Goal: Task Accomplishment & Management: Complete application form

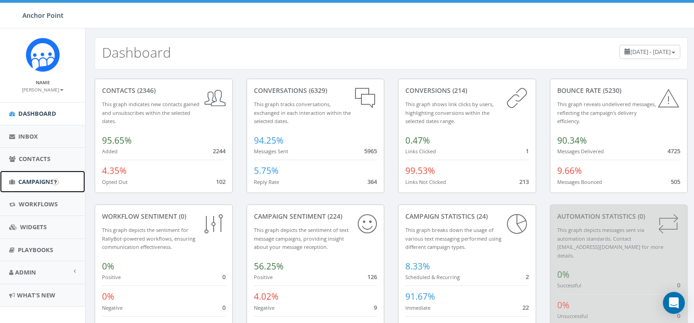
click at [41, 182] on span "Campaigns" at bounding box center [35, 181] width 35 height 8
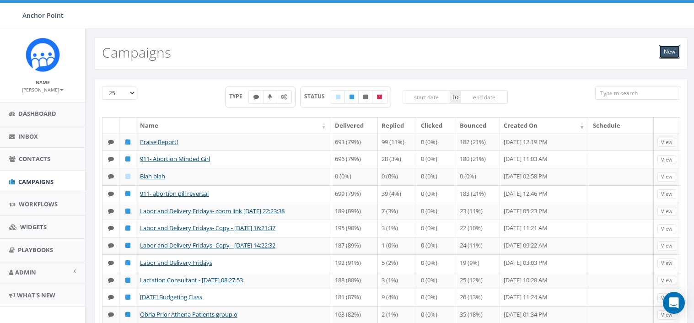
click at [670, 53] on link "New" at bounding box center [669, 52] width 21 height 14
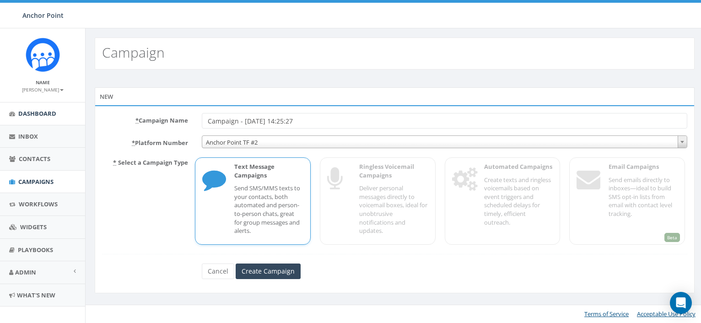
drag, startPoint x: 326, startPoint y: 125, endPoint x: 70, endPoint y: 120, distance: 255.7
click at [70, 120] on body "Anchor Point Anchor Point Profile Sign Out 47.79 % of Available Amount Used You…" at bounding box center [350, 161] width 701 height 323
type input "[DATE] Labor and Delivery- Pain/c-section"
click at [325, 142] on span "Anchor Point TF #2" at bounding box center [444, 142] width 484 height 13
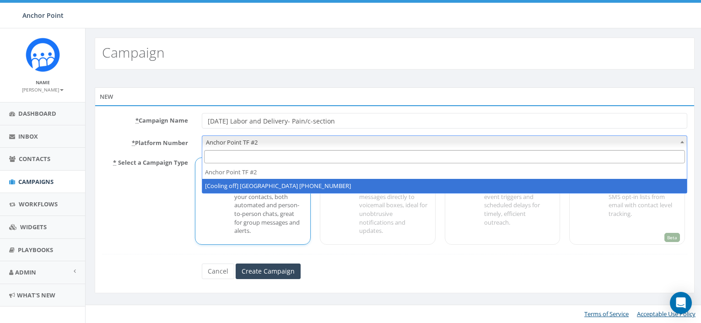
select select "2317893"
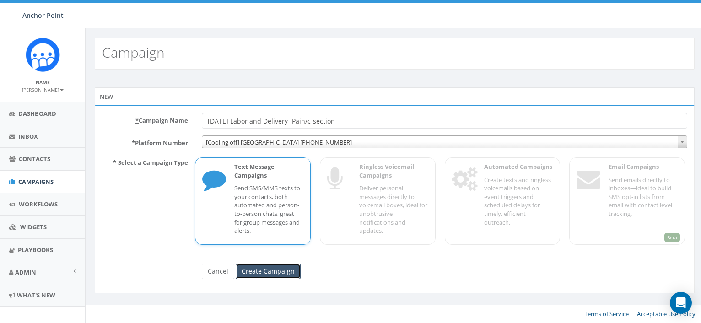
click at [276, 272] on input "Create Campaign" at bounding box center [268, 271] width 65 height 16
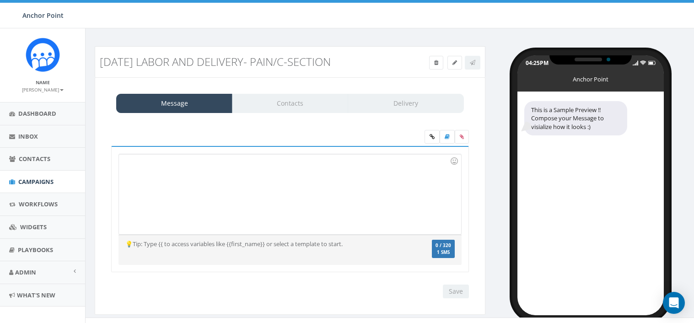
click at [282, 177] on div at bounding box center [290, 194] width 342 height 80
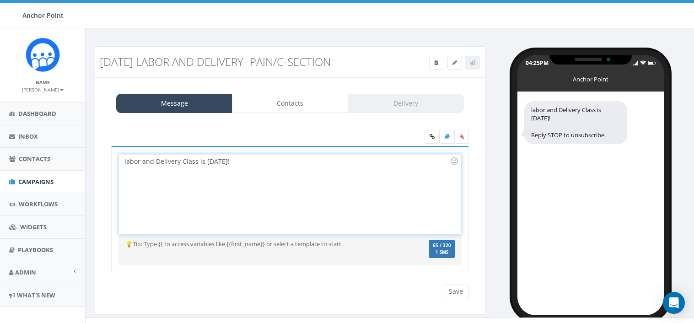
drag, startPoint x: 126, startPoint y: 161, endPoint x: 133, endPoint y: 160, distance: 6.4
click at [127, 161] on div "labor and Delivery Class is Tomorrow!" at bounding box center [290, 194] width 342 height 80
click at [274, 163] on div "Labor and Delivery Class is [DATE]!" at bounding box center [290, 194] width 342 height 80
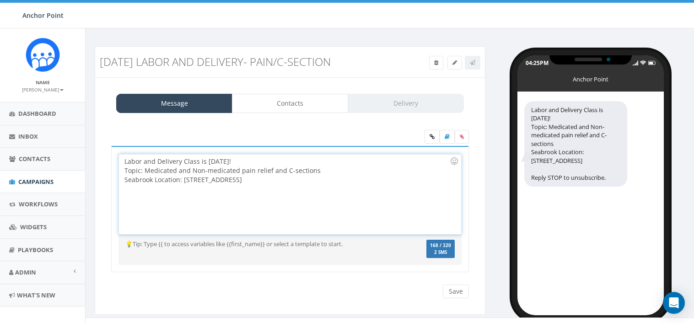
click at [277, 164] on div "Labor and Delivery Class is Tomorrow! Topic: Medicated and Non-medicated pain r…" at bounding box center [290, 194] width 342 height 80
click at [327, 171] on div "Topic: Medicated and Non-medicated pain relief and C-sections" at bounding box center [286, 170] width 325 height 9
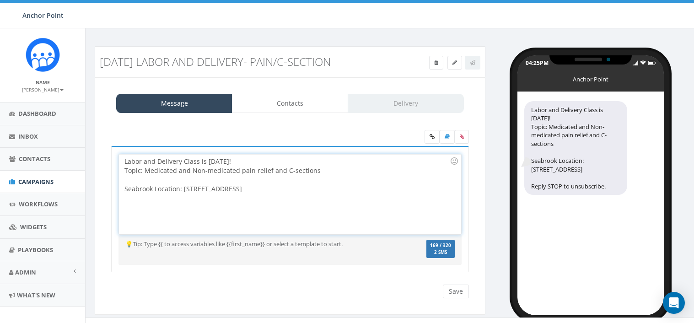
click at [260, 191] on div "Seabrook Location: [STREET_ADDRESS]" at bounding box center [286, 188] width 325 height 9
click at [183, 216] on div "Labor and Delivery Class is Tomorrow! Topic: Medicated and Non-medicated pain r…" at bounding box center [290, 194] width 342 height 80
click at [222, 200] on div "Labor and Delivery Class is Tomorrow! Topic: Medicated and Non-medicated pain r…" at bounding box center [290, 194] width 342 height 80
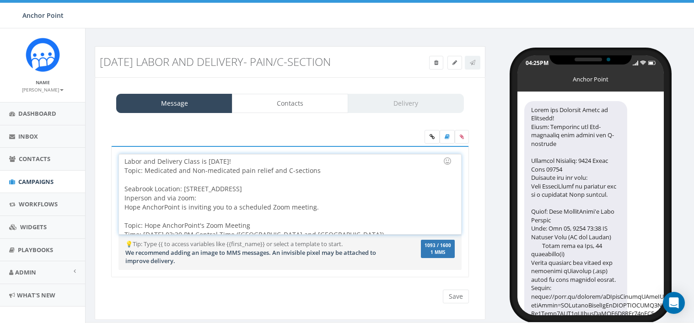
click at [373, 208] on div "Hope AnchorPoint is inviting you to a scheduled Zoom meeting. Topic: Hope Ancho…" at bounding box center [286, 303] width 325 height 201
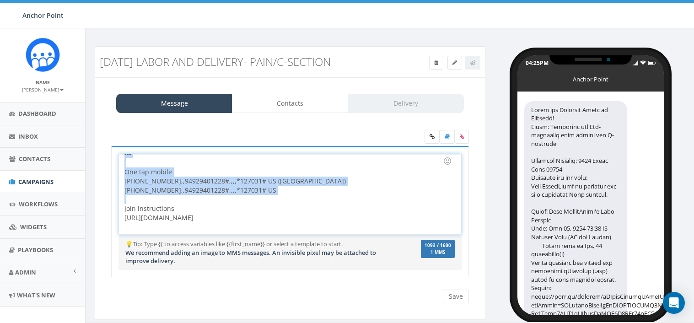
scroll to position [192, 0]
drag, startPoint x: 196, startPoint y: 165, endPoint x: 148, endPoint y: 197, distance: 57.1
click at [148, 197] on div "Hope AnchorPoint is inviting you to a scheduled Zoom meeting. Topic: Hope Ancho…" at bounding box center [286, 130] width 325 height 201
click at [254, 192] on div "Hope AnchorPoint is inviting you to a scheduled Zoom meeting. Topic: Hope Ancho…" at bounding box center [286, 130] width 325 height 201
drag, startPoint x: 276, startPoint y: 204, endPoint x: 135, endPoint y: 169, distance: 145.2
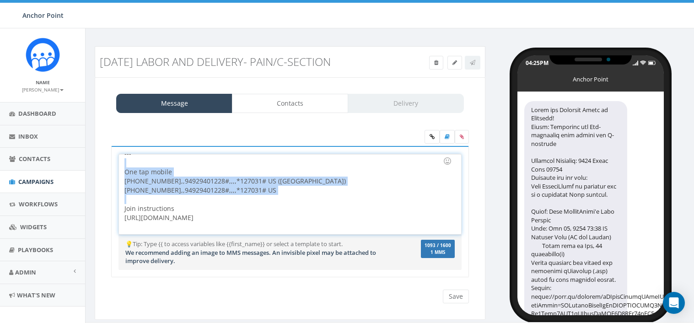
click at [135, 169] on div "Hope AnchorPoint is inviting you to a scheduled Zoom meeting. Topic: Hope Ancho…" at bounding box center [286, 130] width 325 height 201
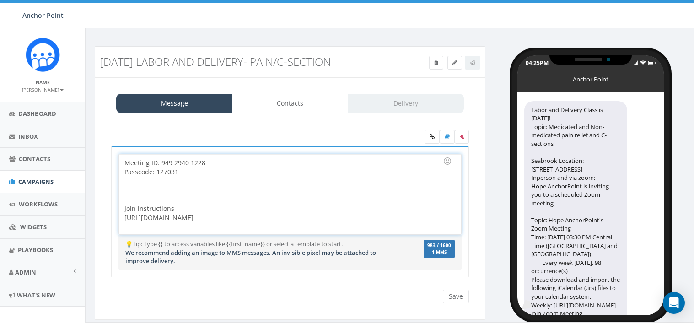
scroll to position [17, 0]
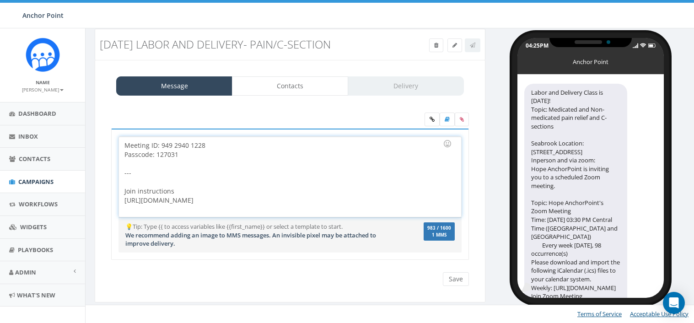
drag, startPoint x: 320, startPoint y: 204, endPoint x: 113, endPoint y: 166, distance: 209.7
click at [113, 166] on div "Labor and Delivery Class is Tomorrow! Topic: Medicated and Non-medicated pain r…" at bounding box center [290, 194] width 358 height 131
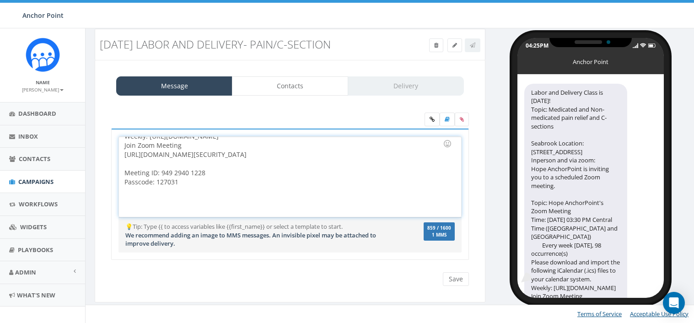
scroll to position [90, 0]
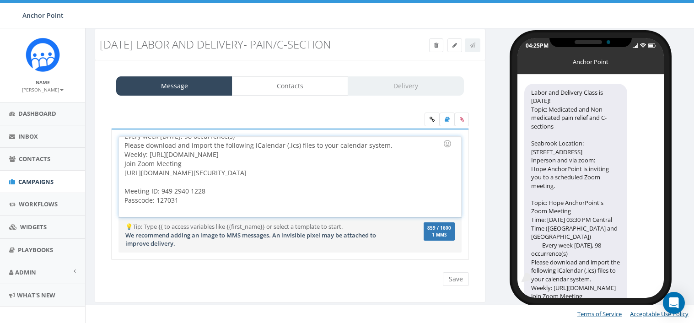
drag, startPoint x: 175, startPoint y: 182, endPoint x: 121, endPoint y: 147, distance: 64.2
click at [121, 147] on div "Labor and Delivery Class is Tomorrow! Topic: Medicated and Non-medicated pain r…" at bounding box center [290, 177] width 342 height 80
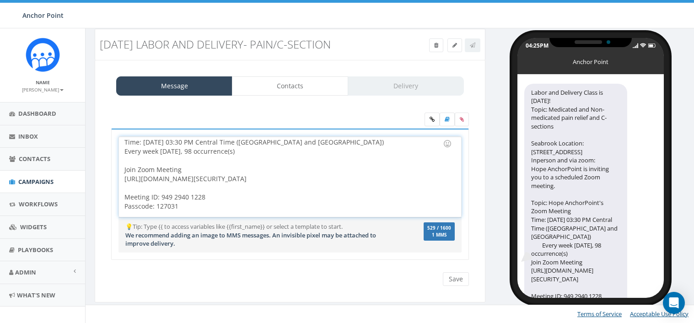
scroll to position [91, 0]
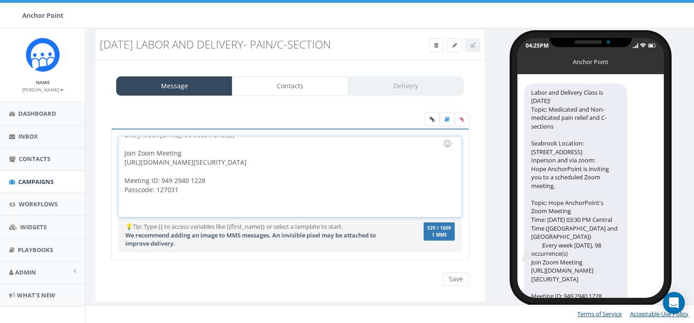
click at [182, 155] on div "Hope AnchorPoint is inviting you to a scheduled Zoom meeting. Topic: Hope Ancho…" at bounding box center [286, 158] width 325 height 128
click at [225, 188] on div at bounding box center [286, 191] width 325 height 9
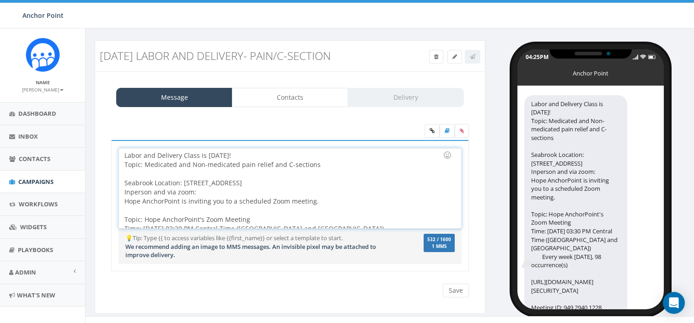
scroll to position [0, 0]
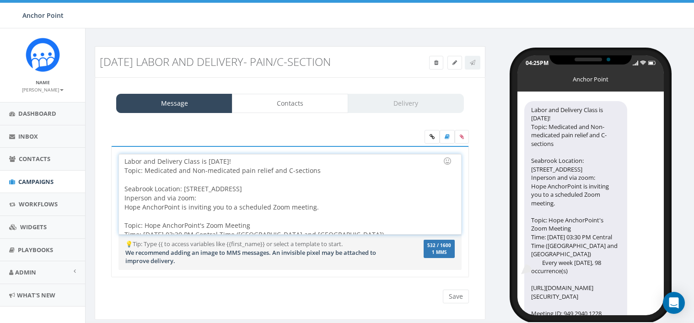
click at [278, 160] on div "Labor and Delivery Class is Tomorrow! Topic: Medicated and Non-medicated pain r…" at bounding box center [290, 194] width 342 height 80
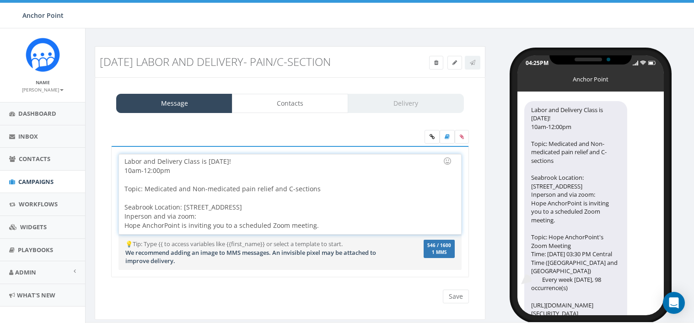
click at [198, 216] on div "Topic: Medicated and Non-medicated pain relief and C-sections Seabrook Location…" at bounding box center [286, 257] width 325 height 165
click at [181, 198] on div at bounding box center [286, 197] width 325 height 9
click at [192, 171] on div "10am-12:00pm" at bounding box center [286, 170] width 325 height 9
click at [133, 179] on div "Topic: Medicated and Non-medicated pain relief and C-sections Seabrook Location…" at bounding box center [286, 257] width 325 height 165
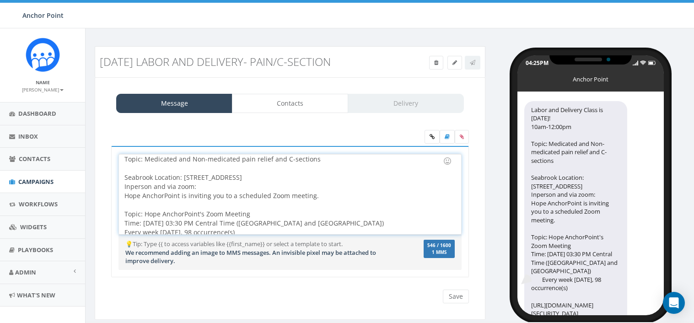
scroll to position [46, 0]
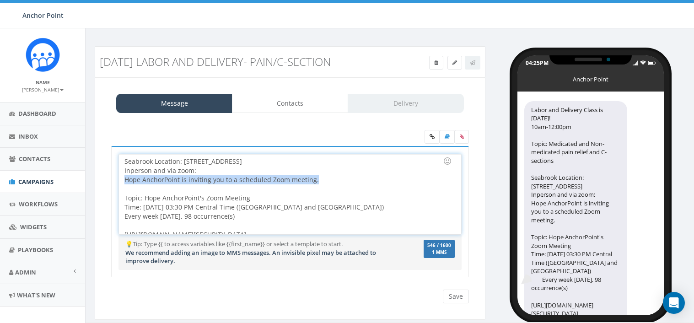
drag, startPoint x: 123, startPoint y: 180, endPoint x: 389, endPoint y: 181, distance: 265.7
click at [389, 181] on div "Labor and Delivery Class is Tomorrow! 10am-12:00pm Topic: Medicated and Non-med…" at bounding box center [290, 194] width 342 height 80
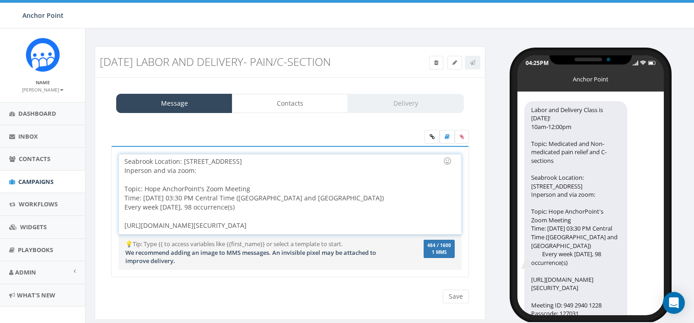
click at [198, 171] on div "Topic: Medicated and Non-medicated pain relief and C-sections Seabrook Location…" at bounding box center [286, 206] width 325 height 155
drag, startPoint x: 256, startPoint y: 208, endPoint x: 110, endPoint y: 181, distance: 148.4
click at [110, 181] on div "Labor and Delivery Class is Tomorrow! Topic: Medicated and Non-medicated pain r…" at bounding box center [289, 217] width 371 height 143
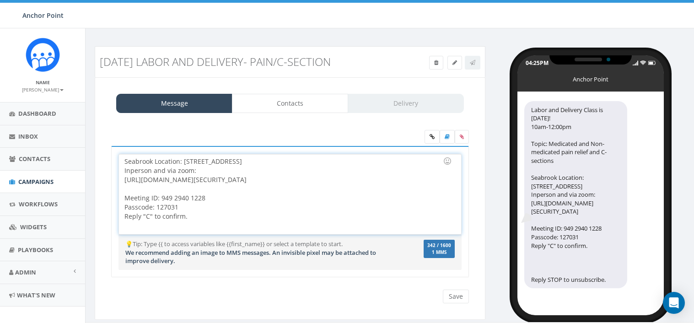
drag, startPoint x: 203, startPoint y: 171, endPoint x: 103, endPoint y: 174, distance: 99.3
click at [103, 174] on div "Labor and Delivery Class is Tomorrow! Topic: Medicated and Non-medicated pain r…" at bounding box center [290, 217] width 376 height 192
click at [320, 199] on div "https://zoom.us/j/94929401228?pwd=siaBf7w5iDvDu1k0Nmii1L3sjIJM3b.1 Meeting ID: …" at bounding box center [286, 207] width 325 height 64
drag, startPoint x: 350, startPoint y: 181, endPoint x: 64, endPoint y: 166, distance: 286.7
click at [64, 166] on body "Anchor Point Anchor Point Profile Sign Out 47.79 % of Available Amount Used You…" at bounding box center [347, 161] width 694 height 323
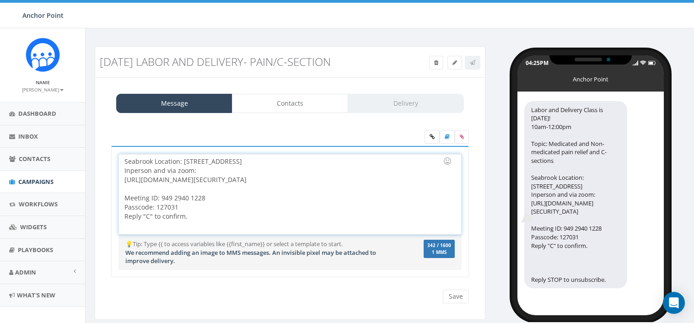
click at [134, 186] on div at bounding box center [286, 188] width 325 height 9
drag, startPoint x: 344, startPoint y: 181, endPoint x: 118, endPoint y: 179, distance: 226.4
click at [119, 179] on div "Labor and Delivery Class is Tomorrow! 10am-12:00pm Topic: Medicated and Non-med…" at bounding box center [290, 194] width 342 height 80
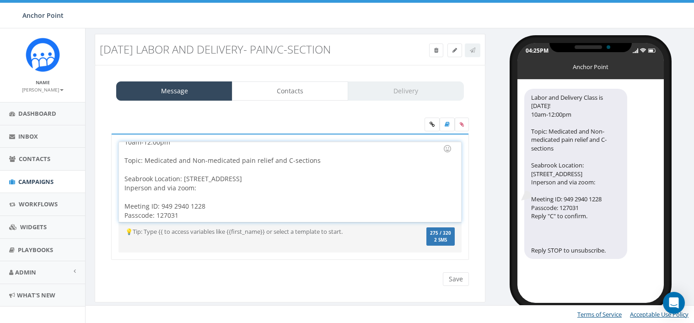
scroll to position [44, 0]
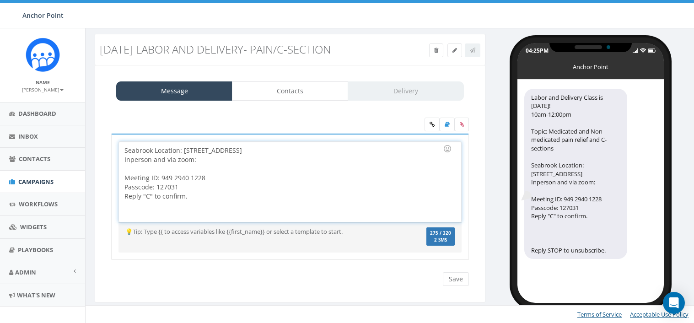
drag, startPoint x: 208, startPoint y: 192, endPoint x: 202, endPoint y: 163, distance: 29.8
click at [202, 163] on div "Topic: Medicated and Non-medicated pain relief and C-sections Seabrook Location…" at bounding box center [286, 168] width 325 height 101
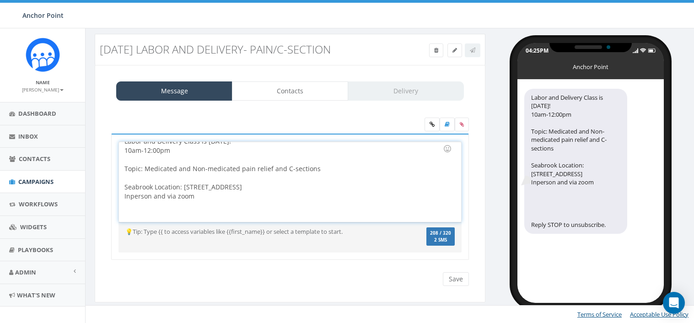
scroll to position [17, 0]
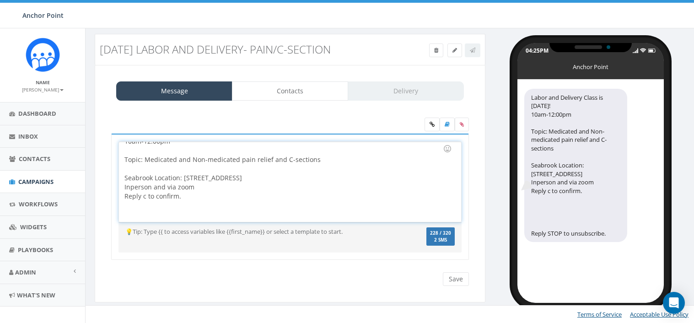
click at [143, 200] on div "Reply c to confirm." at bounding box center [286, 205] width 325 height 27
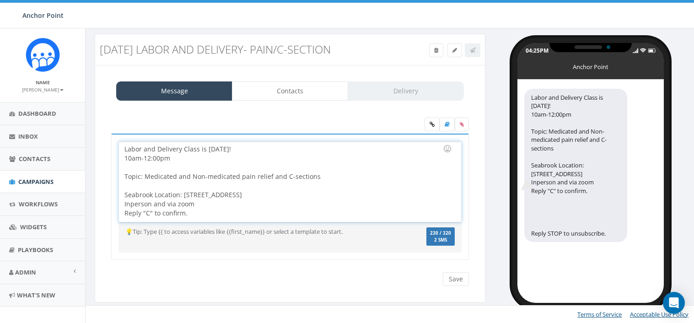
click at [125, 171] on div "Topic: Medicated and Non-medicated pain relief and C-sections Seabrook Location…" at bounding box center [286, 186] width 325 height 46
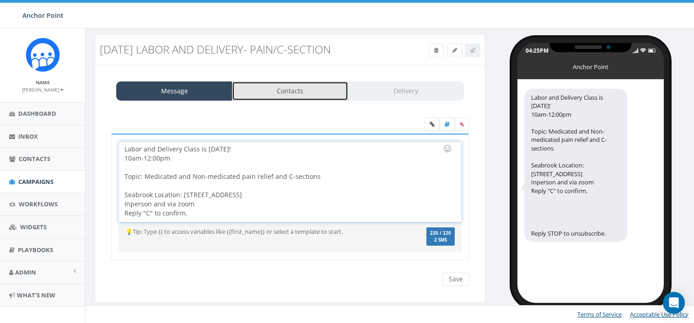
click at [301, 95] on link "Contacts" at bounding box center [290, 90] width 116 height 19
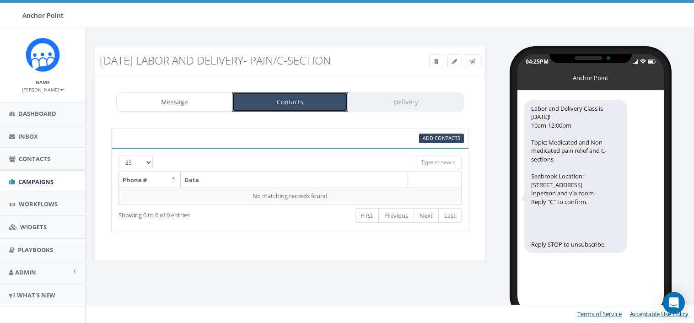
scroll to position [1, 0]
click at [437, 143] on div "Add Contacts" at bounding box center [290, 138] width 358 height 19
click at [435, 137] on span "Add Contacts" at bounding box center [442, 137] width 38 height 7
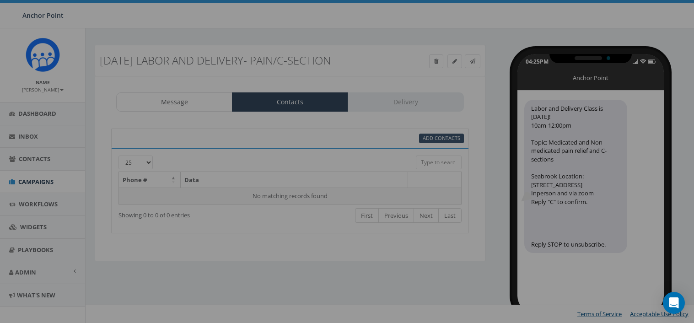
select select
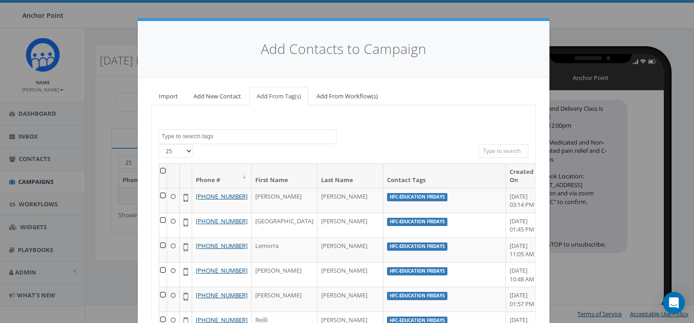
click at [210, 136] on textarea "Search" at bounding box center [248, 136] width 175 height 8
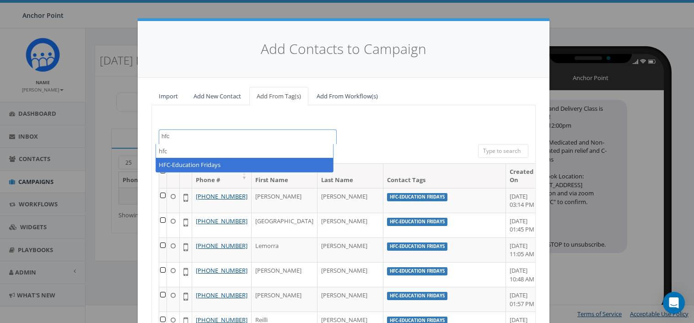
type textarea "hfc"
select select "HFC-Education Fridays"
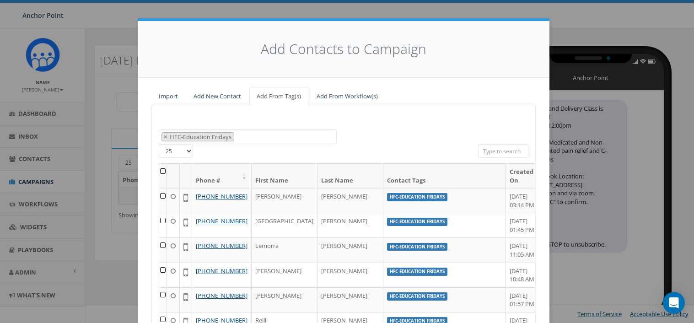
click at [182, 152] on select "25 50 100" at bounding box center [176, 151] width 34 height 14
select select "100"
click at [159, 144] on select "25 50 100" at bounding box center [176, 151] width 34 height 14
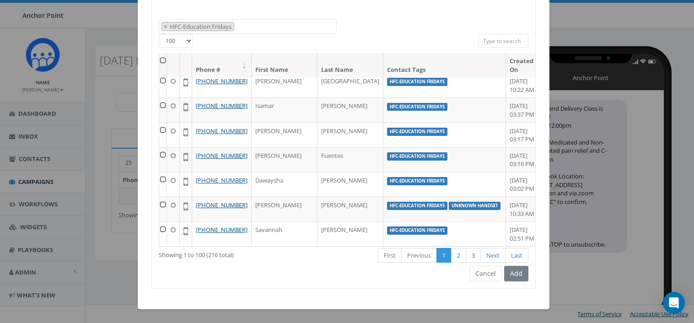
scroll to position [0, 0]
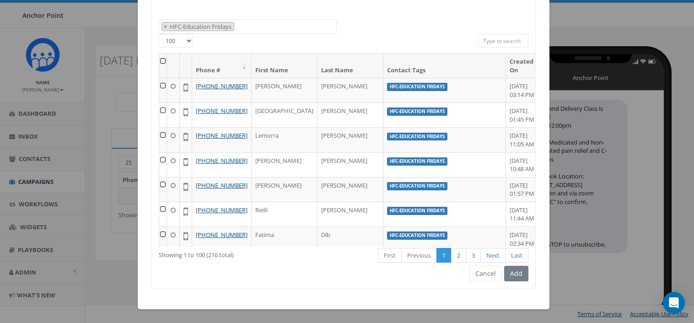
click at [163, 61] on th at bounding box center [163, 66] width 8 height 24
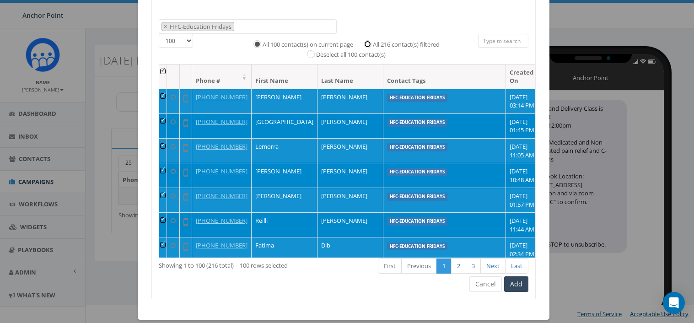
click at [367, 44] on input "All 216 contact(s) filtered" at bounding box center [370, 43] width 6 height 6
radio input "true"
click at [516, 284] on button "Add" at bounding box center [516, 284] width 24 height 16
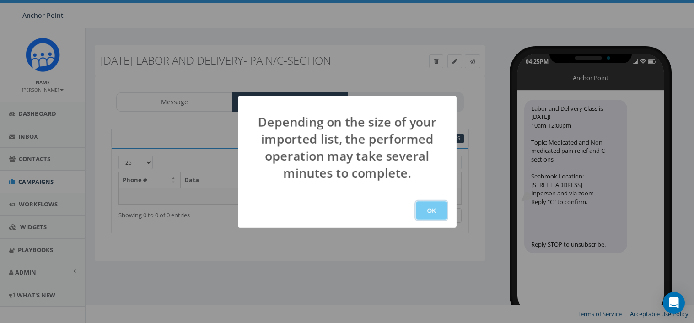
click at [442, 214] on button "OK" at bounding box center [431, 210] width 31 height 18
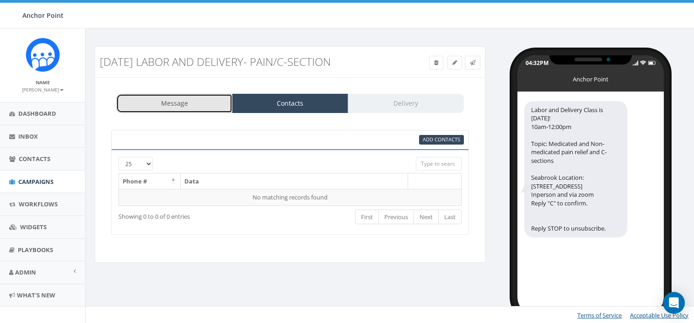
click at [187, 105] on link "Message" at bounding box center [174, 103] width 116 height 19
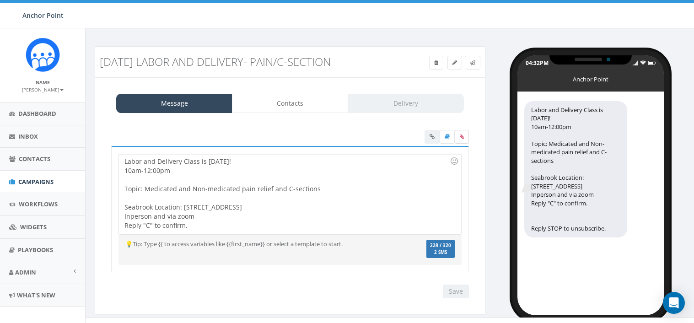
click at [462, 140] on label at bounding box center [462, 137] width 14 height 14
click at [0, 0] on input "file" at bounding box center [0, 0] width 0 height 0
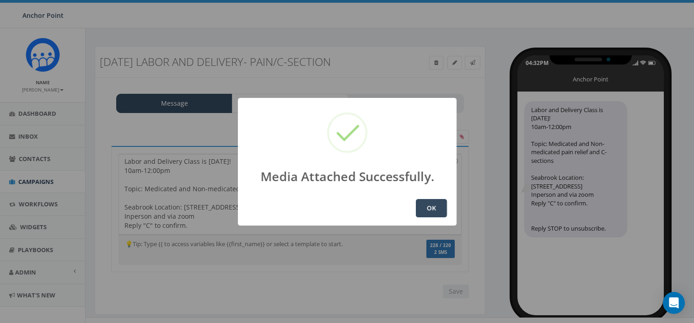
click at [432, 207] on button "OK" at bounding box center [431, 208] width 31 height 18
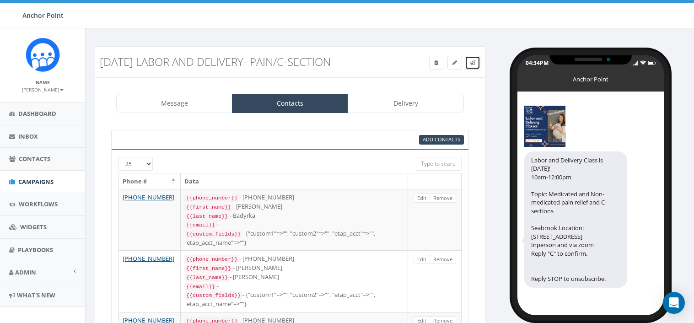
click at [474, 63] on icon at bounding box center [472, 62] width 5 height 5
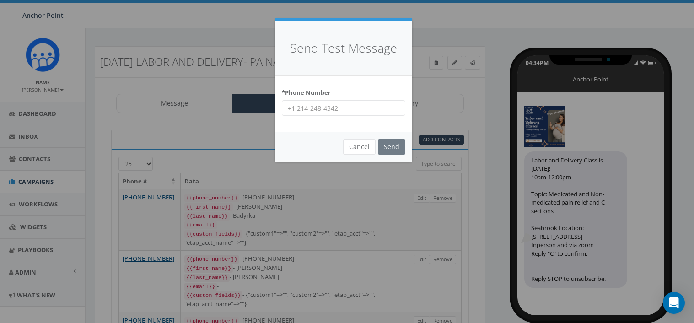
click at [320, 107] on input "* Phone Number" at bounding box center [343, 108] width 123 height 16
type input "[PHONE_NUMBER]"
click at [394, 147] on input "Send" at bounding box center [391, 147] width 27 height 16
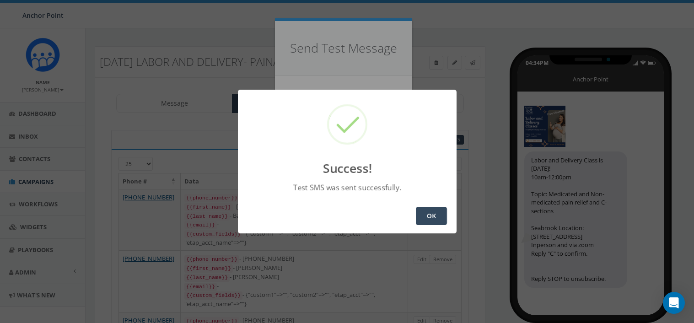
click at [433, 218] on button "OK" at bounding box center [431, 216] width 31 height 18
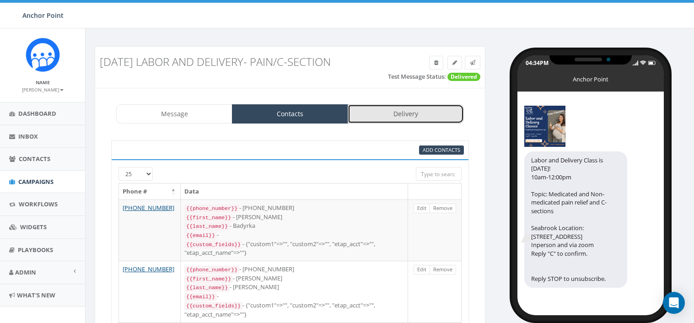
click at [401, 110] on link "Delivery" at bounding box center [406, 113] width 116 height 19
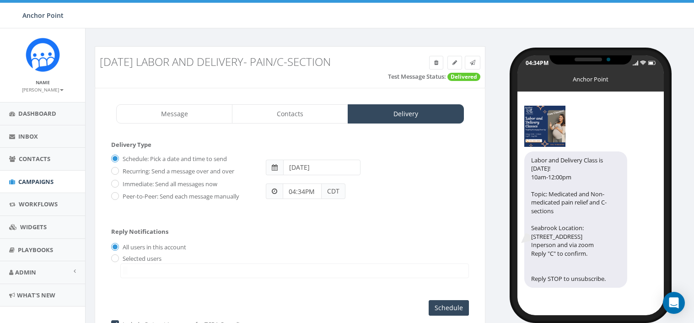
click at [121, 185] on label "Immediate: Send all messages now" at bounding box center [168, 184] width 97 height 9
click at [117, 185] on input "Immediate: Send all messages now" at bounding box center [114, 184] width 6 height 6
radio input "true"
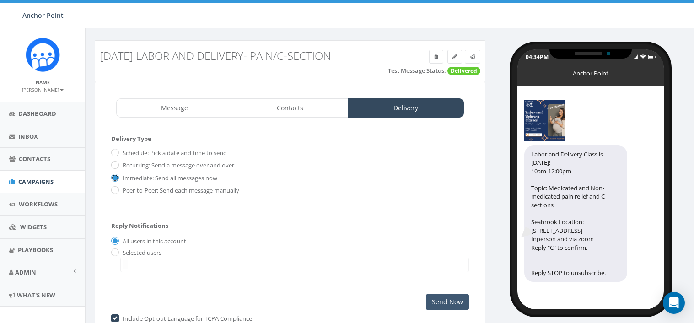
scroll to position [59, 0]
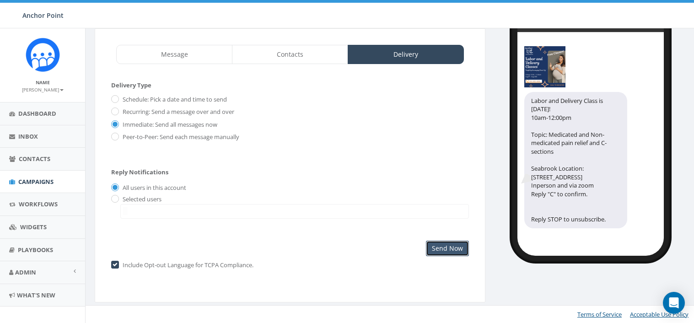
click at [444, 248] on input "Send Now" at bounding box center [447, 249] width 43 height 16
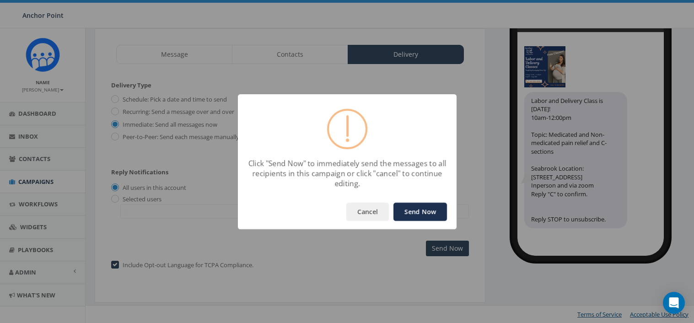
click at [431, 211] on button "Send Now" at bounding box center [420, 212] width 54 height 18
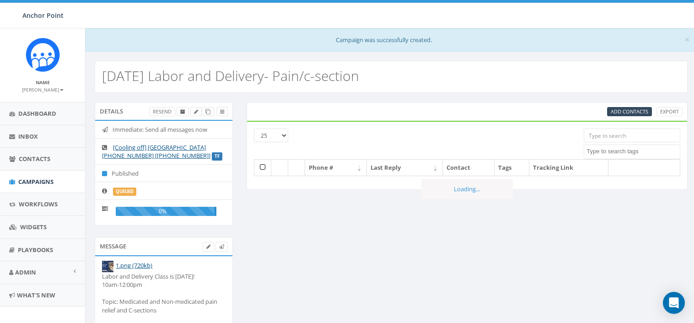
select select
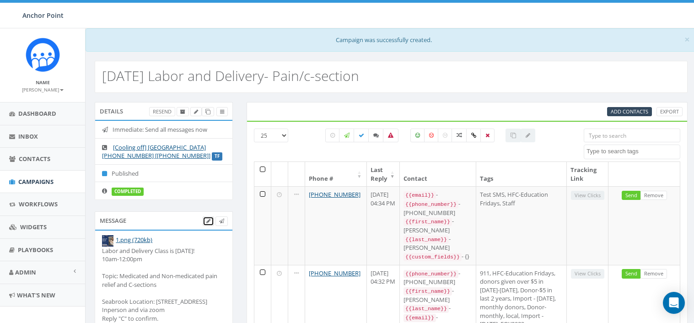
click at [210, 225] on link at bounding box center [208, 221] width 11 height 10
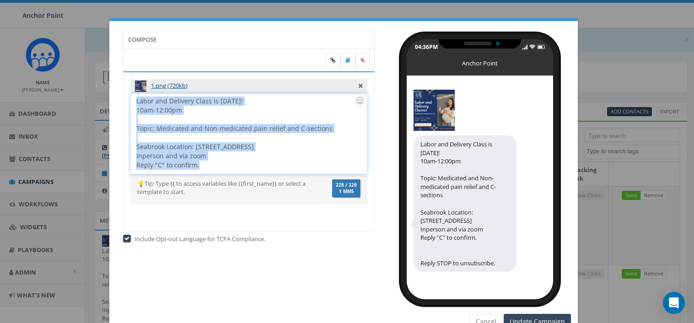
drag, startPoint x: 210, startPoint y: 164, endPoint x: 116, endPoint y: 77, distance: 128.5
click at [116, 77] on div "Compose 1.png (720kb) Labor and Delivery Class is Tomorrow! 10am-12:00pm Topic:…" at bounding box center [248, 142] width 265 height 225
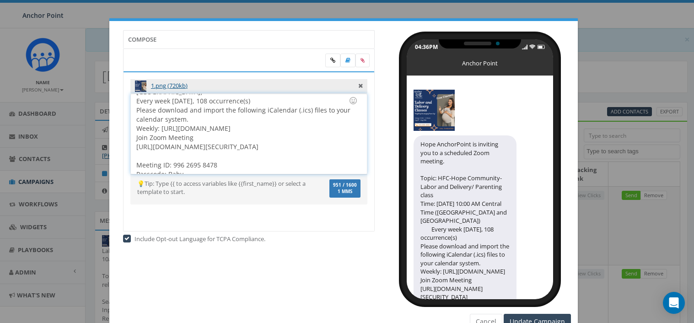
scroll to position [91, 0]
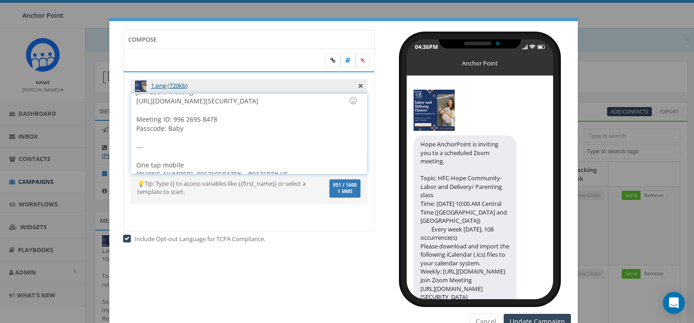
drag, startPoint x: 134, startPoint y: 101, endPoint x: 276, endPoint y: 119, distance: 143.4
click at [276, 119] on div "Hope AnchorPoint is inviting you to a scheduled Zoom meeting. Topic: HFC-Hope C…" at bounding box center [249, 134] width 236 height 80
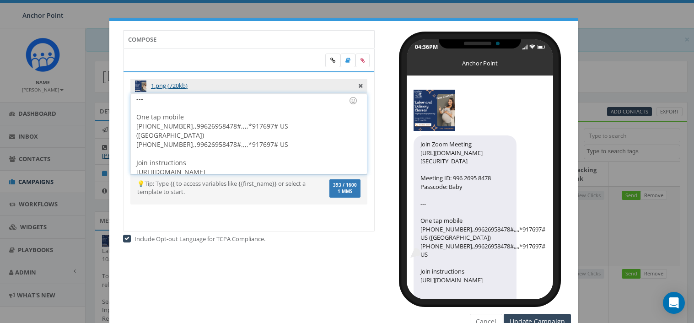
scroll to position [72, 0]
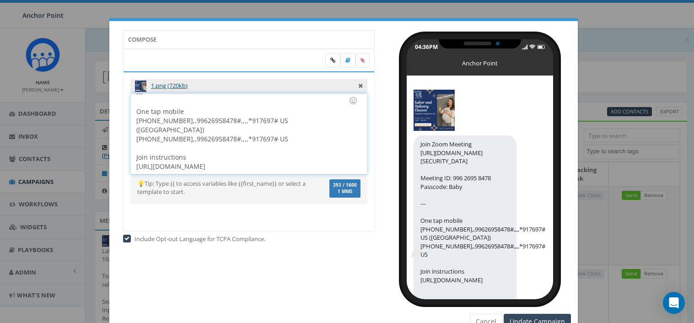
drag, startPoint x: 205, startPoint y: 147, endPoint x: 356, endPoint y: 186, distance: 155.3
click at [356, 186] on div "1.png (720kb) Labor and Delivery Class is Tomorrow! 10am-12:00pm Topic: Medicat…" at bounding box center [249, 151] width 252 height 160
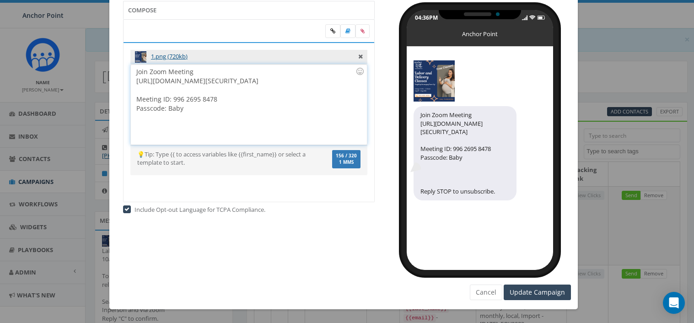
scroll to position [0, 0]
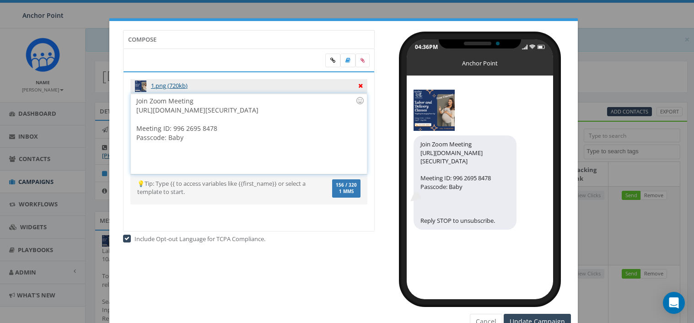
click at [358, 86] on icon at bounding box center [360, 84] width 5 height 8
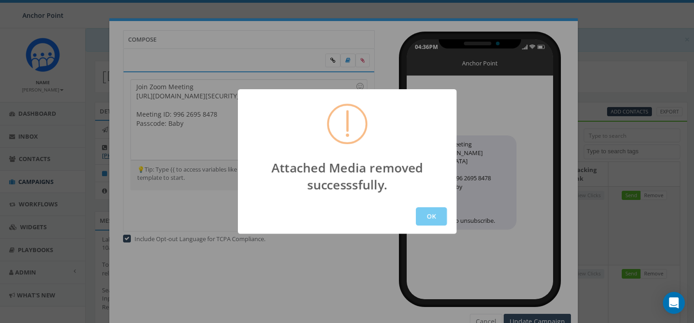
click at [431, 218] on button "OK" at bounding box center [431, 216] width 31 height 18
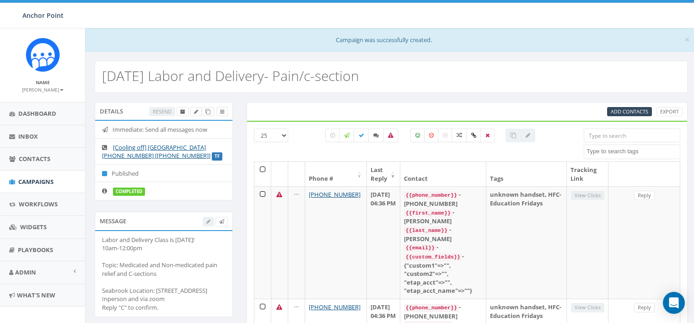
select select
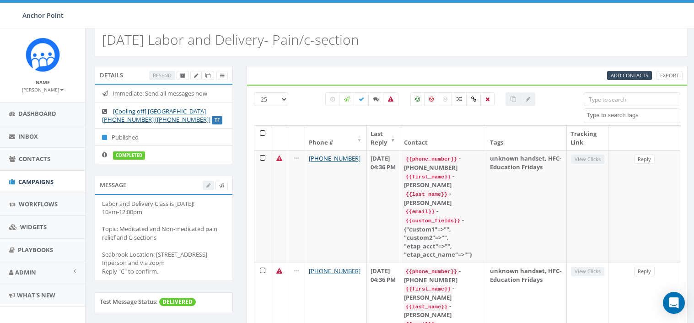
scroll to position [91, 0]
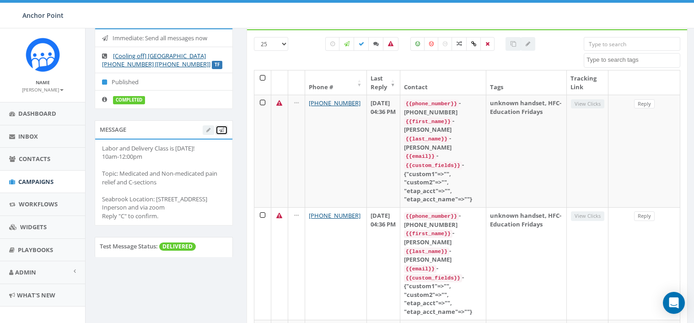
click at [223, 130] on icon at bounding box center [221, 130] width 5 height 5
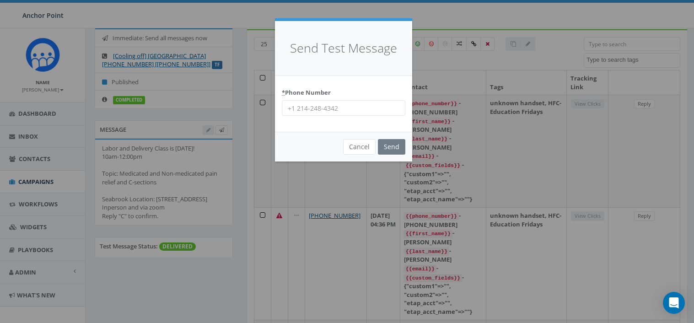
click at [327, 110] on input "* Phone Number" at bounding box center [343, 108] width 123 height 16
type input "[PHONE_NUMBER]"
click at [378, 139] on input "Send" at bounding box center [391, 147] width 27 height 16
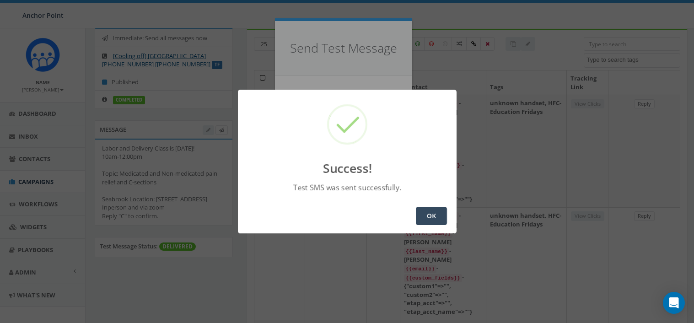
click at [437, 222] on button "OK" at bounding box center [431, 216] width 31 height 18
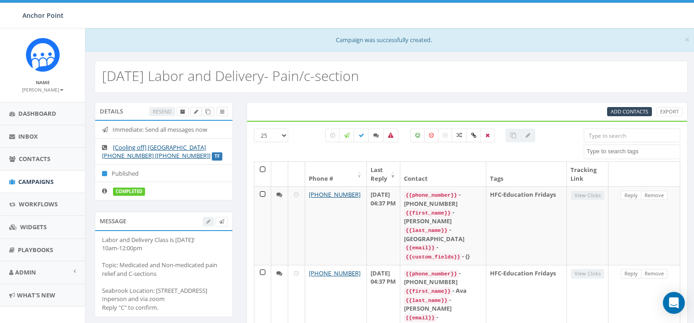
select select
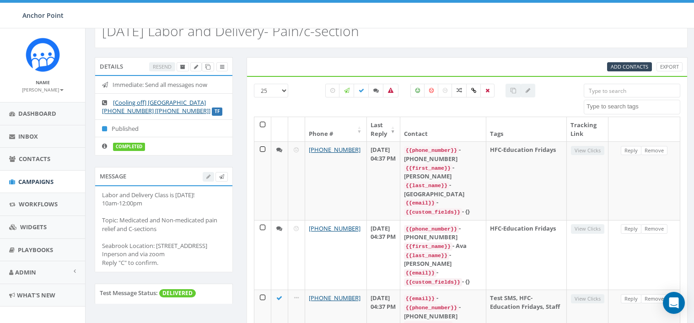
scroll to position [61, 0]
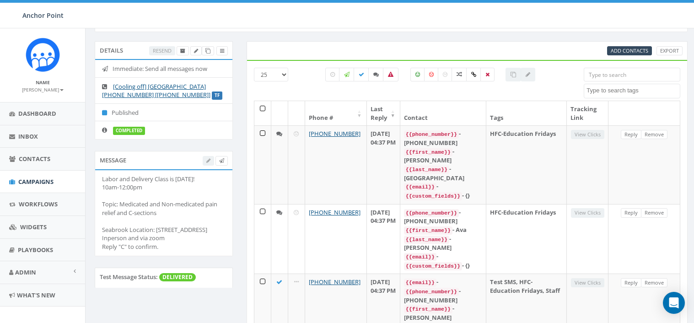
click at [177, 229] on div "Labor and Delivery Class is [DATE]! 10am-12:00pm Topic: Medicated and Non-medic…" at bounding box center [163, 213] width 123 height 76
click at [203, 173] on li "Labor and Delivery Class is [DATE]! 10am-12:00pm Topic: Medicated and Non-medic…" at bounding box center [163, 213] width 137 height 86
click at [208, 160] on div at bounding box center [215, 161] width 25 height 10
click at [177, 213] on div "Labor and Delivery Class is [DATE]! 10am-12:00pm Topic: Medicated and Non-medic…" at bounding box center [163, 213] width 123 height 76
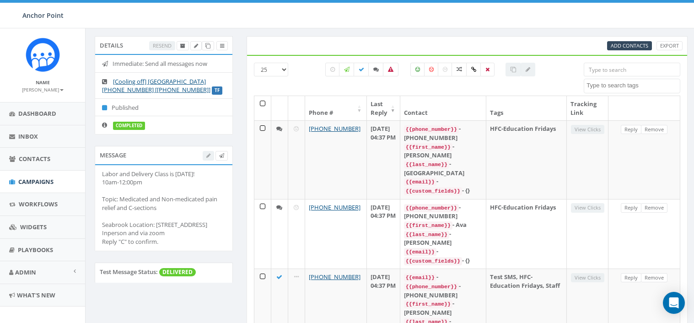
scroll to position [0, 0]
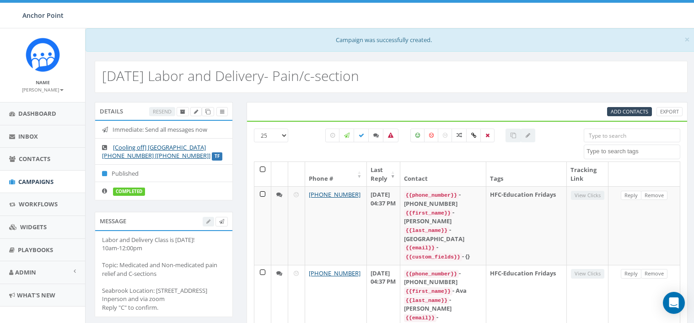
click at [207, 221] on div at bounding box center [215, 222] width 25 height 10
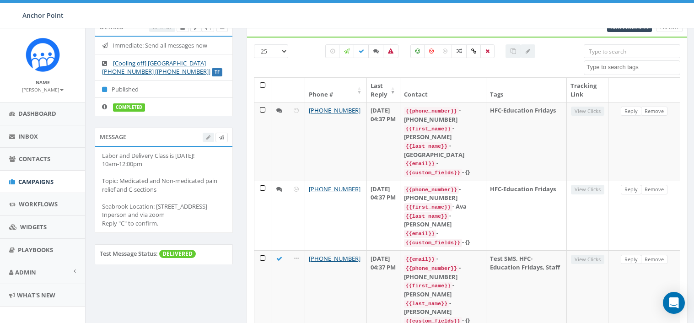
scroll to position [91, 0]
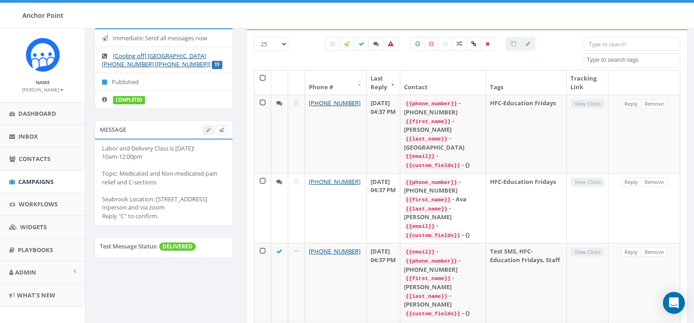
click at [128, 197] on div "Labor and Delivery Class is [DATE]! 10am-12:00pm Topic: Medicated and Non-medic…" at bounding box center [163, 182] width 123 height 76
click at [184, 196] on div "Labor and Delivery Class is [DATE]! 10am-12:00pm Topic: Medicated and Non-medic…" at bounding box center [163, 182] width 123 height 76
click at [208, 133] on div at bounding box center [215, 130] width 25 height 10
click at [188, 202] on div "Labor and Delivery Class is [DATE]! 10am-12:00pm Topic: Medicated and Non-medic…" at bounding box center [163, 182] width 123 height 76
click at [112, 207] on div "Labor and Delivery Class is [DATE]! 10am-12:00pm Topic: Medicated and Non-medic…" at bounding box center [163, 182] width 123 height 76
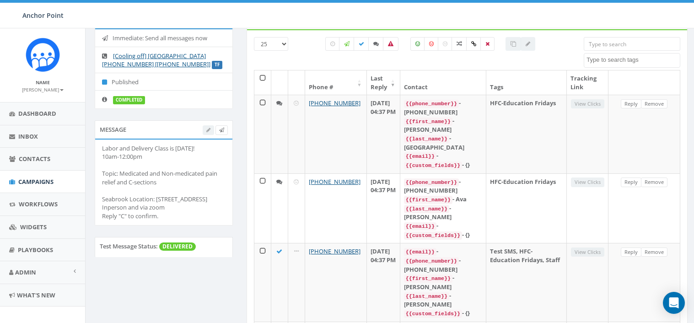
click at [181, 181] on div "Labor and Delivery Class is [DATE]! 10am-12:00pm Topic: Medicated and Non-medic…" at bounding box center [163, 182] width 123 height 76
click at [179, 181] on div "Labor and Delivery Class is [DATE]! 10am-12:00pm Topic: Medicated and Non-medic…" at bounding box center [163, 182] width 123 height 76
click at [177, 182] on div "Labor and Delivery Class is [DATE]! 10am-12:00pm Topic: Medicated and Non-medic…" at bounding box center [163, 182] width 123 height 76
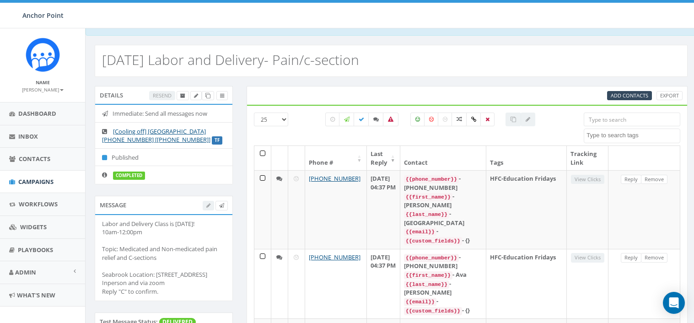
scroll to position [0, 0]
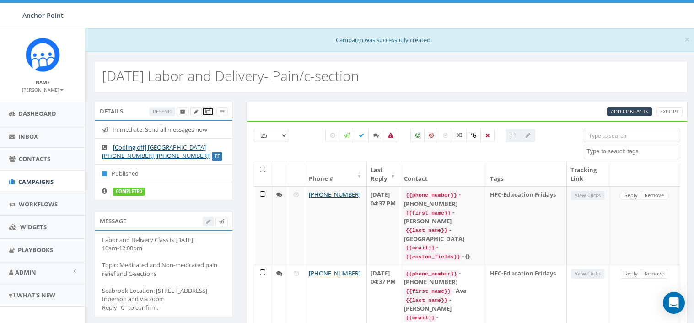
click at [210, 113] on icon at bounding box center [207, 111] width 5 height 5
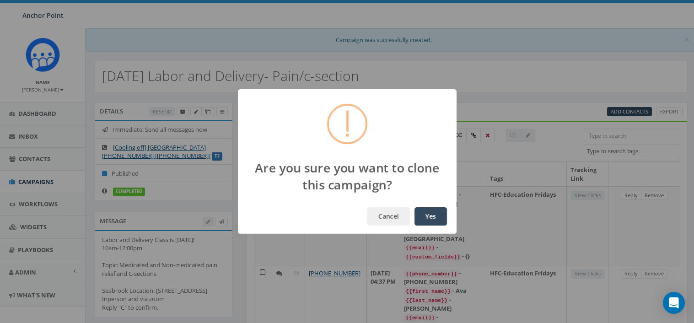
click at [424, 213] on button "Yes" at bounding box center [430, 216] width 32 height 18
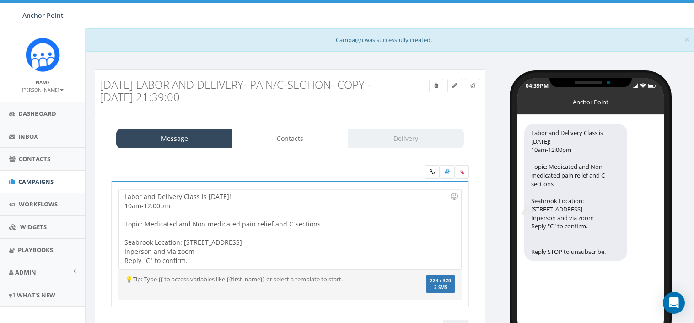
click at [353, 92] on h3 "[DATE] Labor and Delivery- Pain/c-section- Copy - [DATE] 21:39:00" at bounding box center [241, 91] width 282 height 24
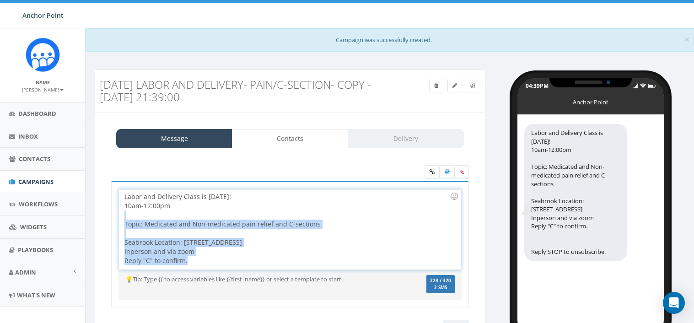
drag, startPoint x: 181, startPoint y: 264, endPoint x: 123, endPoint y: 215, distance: 75.2
click at [123, 215] on div "Labor and Delivery Class is [DATE]! 10am-12:00pm Topic: Medicated and Non-medic…" at bounding box center [290, 229] width 342 height 80
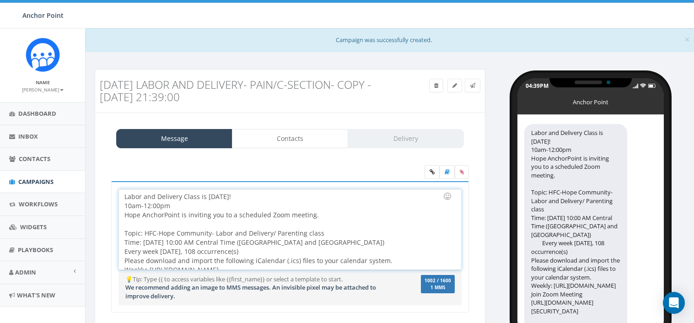
drag, startPoint x: 364, startPoint y: 258, endPoint x: 122, endPoint y: 228, distance: 243.8
click at [122, 228] on div "Labor and Delivery Class is [DATE]! 10am-12:00pm Hope AnchorPoint is inviting y…" at bounding box center [290, 229] width 342 height 80
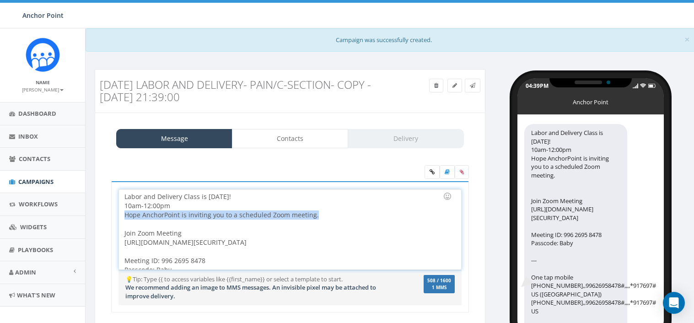
drag, startPoint x: 322, startPoint y: 215, endPoint x: 85, endPoint y: 218, distance: 236.5
click at [85, 218] on div "× Campaign was successfully created. [DATE] Labor and Delivery- Pain/c-section-…" at bounding box center [390, 201] width 611 height 347
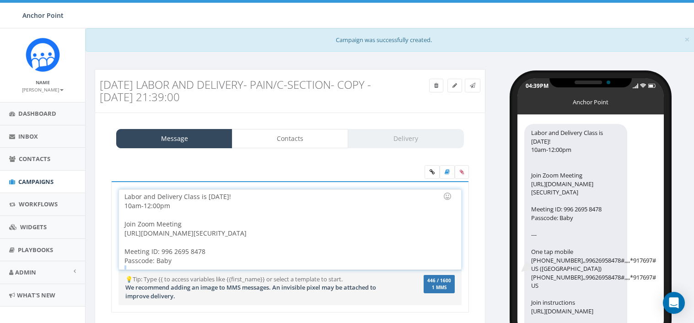
scroll to position [99, 0]
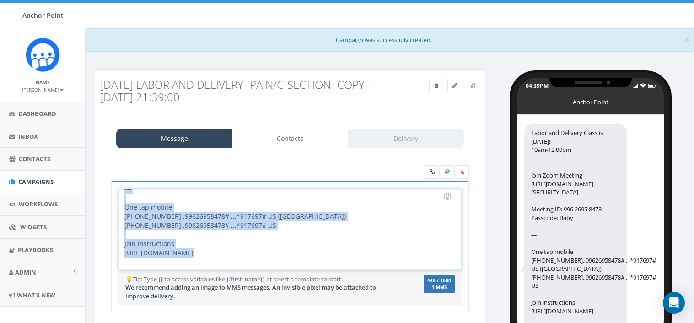
drag, startPoint x: 205, startPoint y: 263, endPoint x: 279, endPoint y: 283, distance: 76.8
click at [279, 283] on div "Labor and Delivery Class is [DATE]! 10am-12:00pm Topic: Medicated and Non-medic…" at bounding box center [290, 246] width 358 height 131
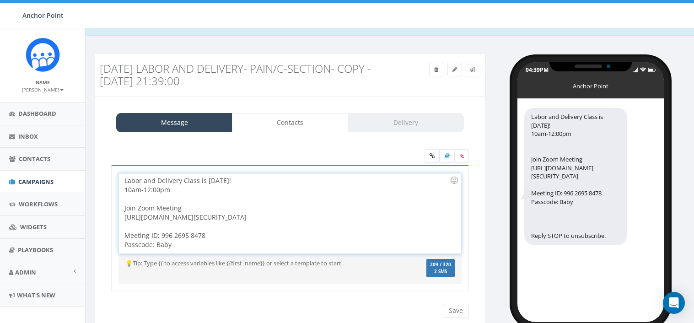
scroll to position [0, 0]
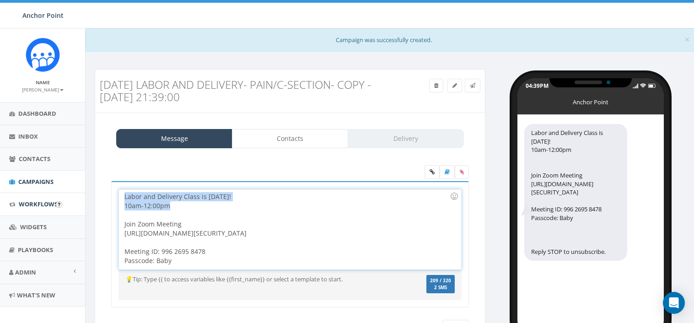
drag, startPoint x: 182, startPoint y: 209, endPoint x: 71, endPoint y: 194, distance: 112.2
click at [71, 194] on body "Anchor Point Anchor Point Profile Sign Out 55.50 % of Available Amount Used You…" at bounding box center [347, 161] width 694 height 323
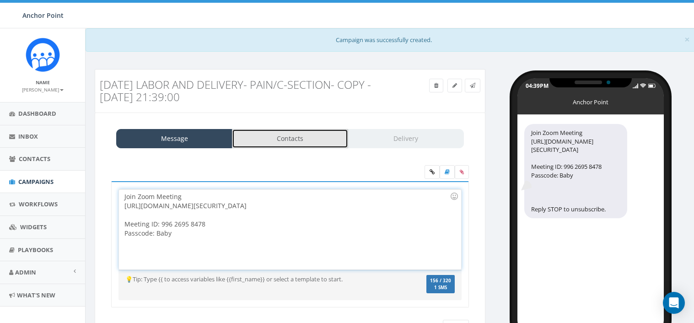
click at [289, 143] on link "Contacts" at bounding box center [290, 138] width 116 height 19
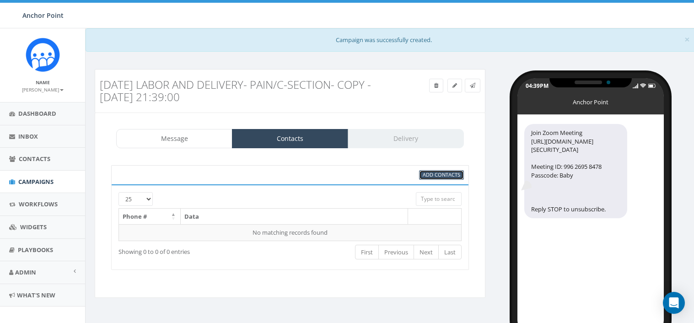
click at [426, 176] on span "Add Contacts" at bounding box center [442, 174] width 38 height 7
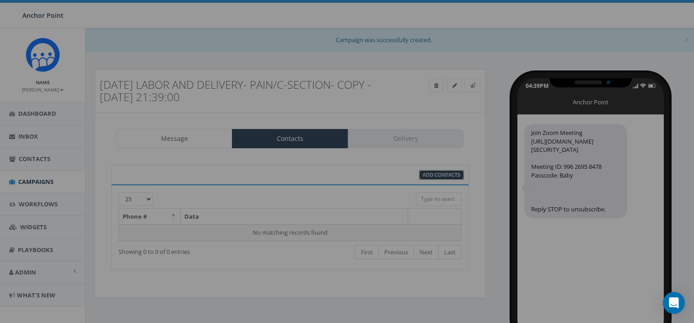
select select
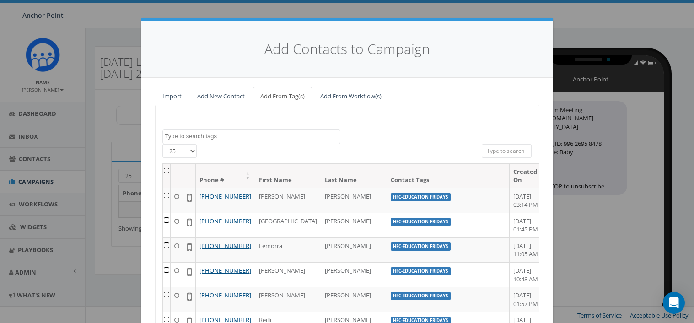
click at [165, 170] on th at bounding box center [167, 176] width 8 height 24
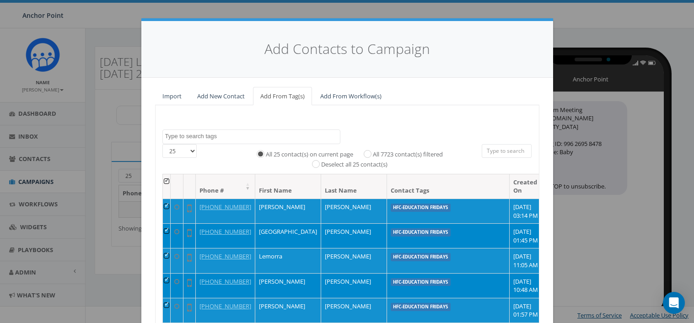
click at [214, 137] on textarea "Search" at bounding box center [252, 136] width 175 height 8
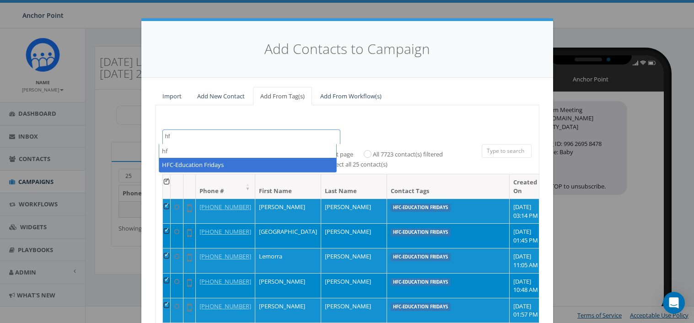
type textarea "hf"
select select "HFC-Education Fridays"
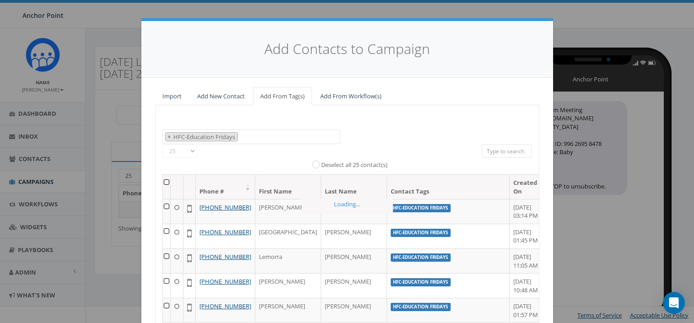
scroll to position [263, 0]
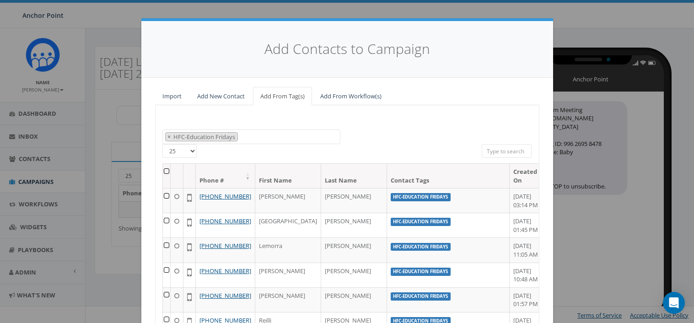
click at [163, 171] on th at bounding box center [167, 176] width 8 height 24
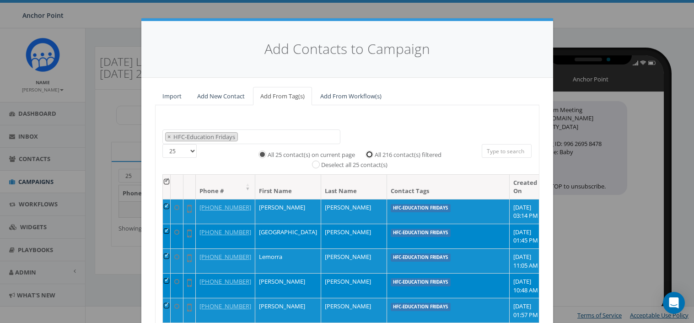
click at [369, 156] on input "All 216 contact(s) filtered" at bounding box center [372, 153] width 6 height 6
radio input "true"
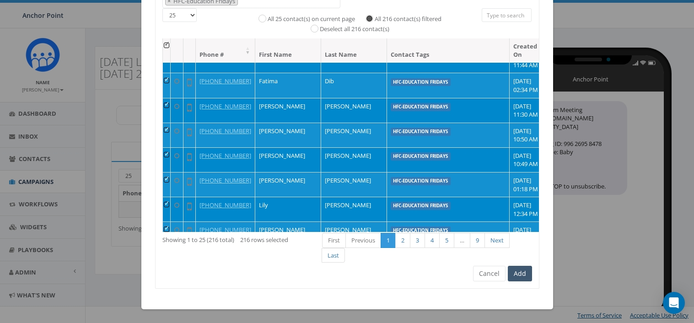
scroll to position [229, 0]
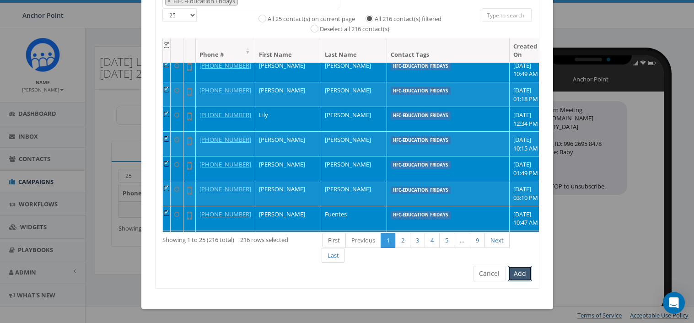
click at [519, 278] on button "Add" at bounding box center [520, 274] width 24 height 16
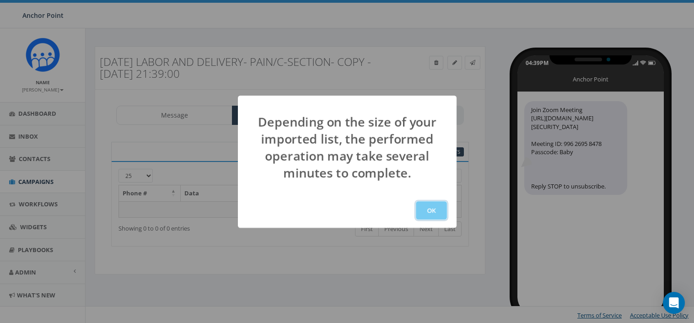
click at [438, 206] on button "OK" at bounding box center [431, 210] width 31 height 18
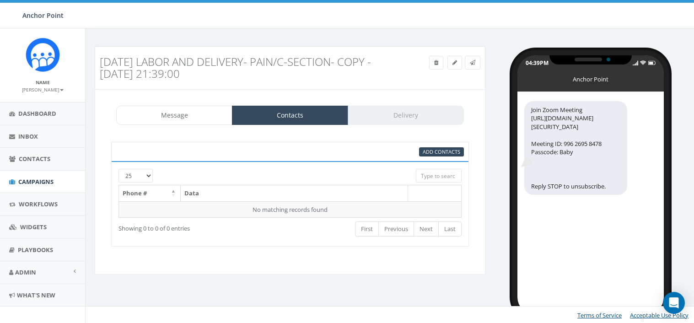
scroll to position [1, 0]
click at [403, 116] on div "Message Contacts Delivery" at bounding box center [290, 115] width 348 height 19
click at [471, 66] on link at bounding box center [473, 63] width 16 height 14
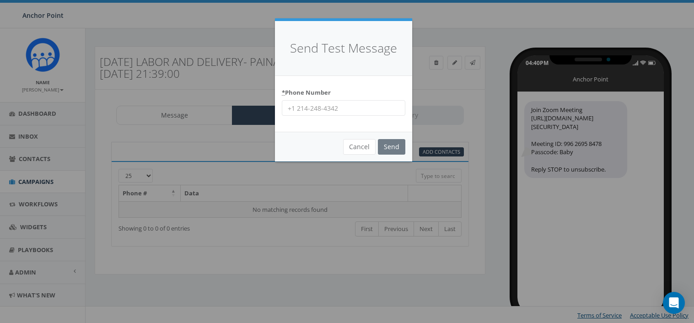
click at [368, 113] on input "* Phone Number" at bounding box center [343, 108] width 123 height 16
type input "970-443-0507"
click at [394, 144] on input "Send" at bounding box center [391, 147] width 27 height 16
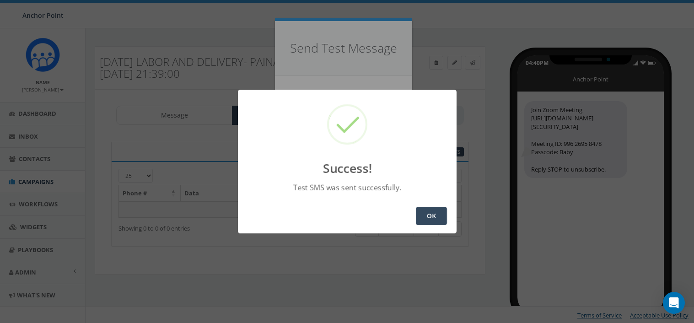
click at [434, 213] on button "OK" at bounding box center [431, 216] width 31 height 18
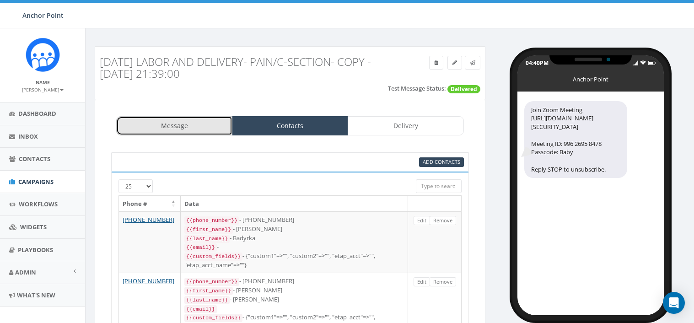
click at [192, 129] on link "Message" at bounding box center [174, 125] width 116 height 19
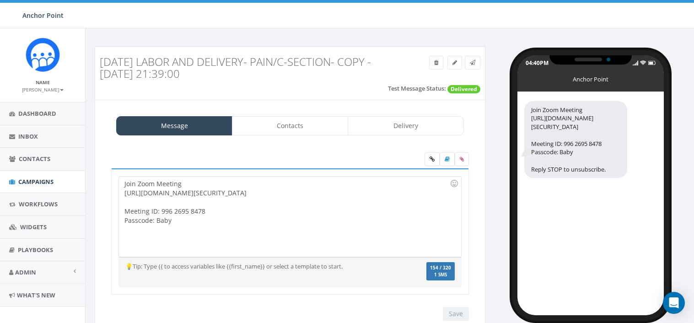
click at [220, 182] on div "Join Zoom Meeting [URL][DOMAIN_NAME][SECURITY_DATA] Meeting ID: 996 2695 8478 P…" at bounding box center [290, 217] width 342 height 80
click at [220, 180] on div "Join Zoom Meeting [DATE] 10-12 [URL][DOMAIN_NAME][SECURITY_DATA] Meeting ID: 99…" at bounding box center [290, 217] width 342 height 80
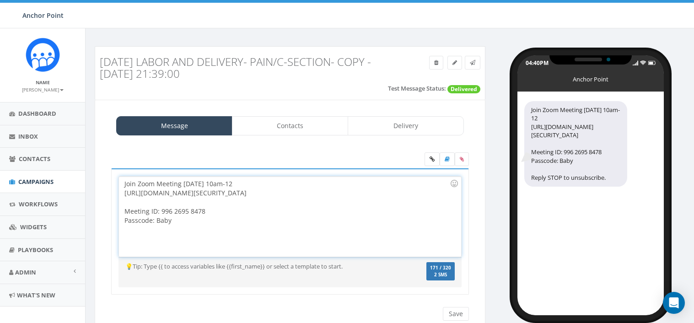
click at [285, 181] on div "Join Zoom Meeting tomorrow 10am-12 https://zoom.us/j/99626958478?pwd=fC52Fg6hya…" at bounding box center [290, 217] width 342 height 80
drag, startPoint x: 400, startPoint y: 129, endPoint x: 396, endPoint y: 131, distance: 4.7
click at [400, 129] on link "Delivery" at bounding box center [406, 125] width 116 height 19
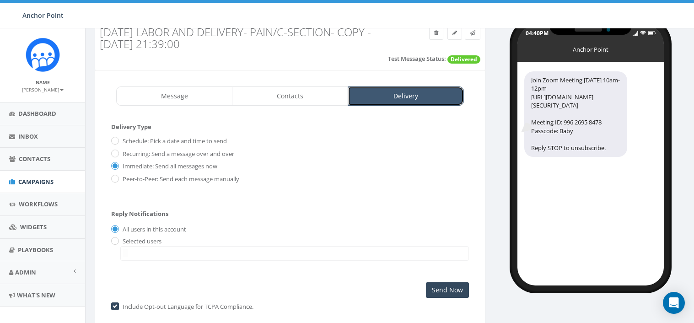
scroll to position [46, 0]
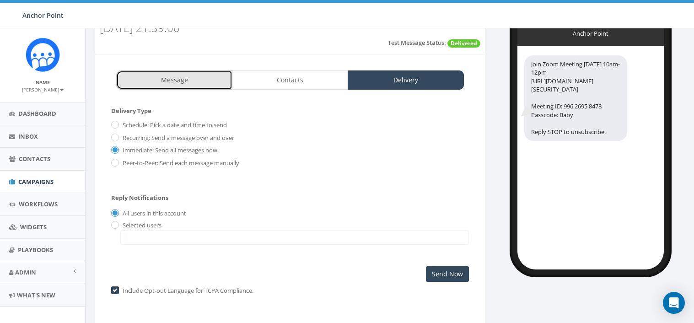
click at [194, 88] on link "Message" at bounding box center [174, 79] width 116 height 19
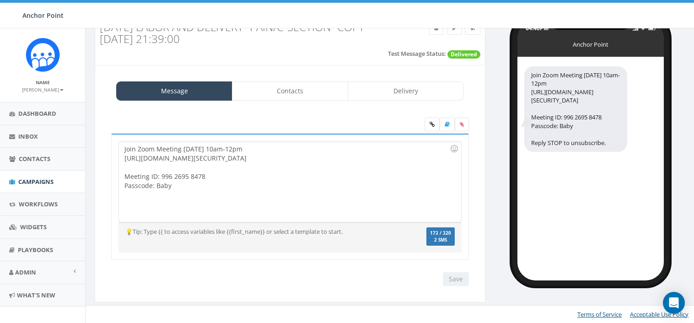
click at [210, 189] on div "Join Zoom Meeting tomorrow 10am-12pm https://zoom.us/j/99626958478?pwd=fC52Fg6h…" at bounding box center [290, 182] width 342 height 80
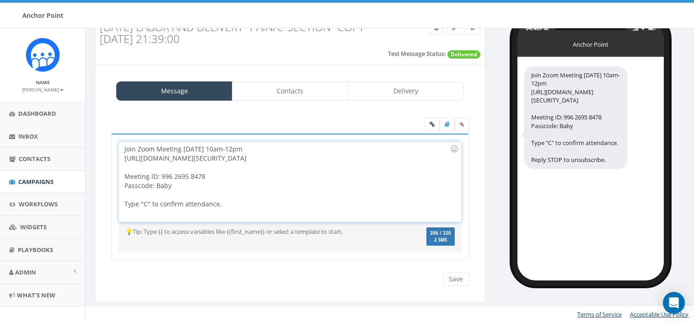
click at [262, 200] on div "Type "C" to confirm attendance." at bounding box center [286, 203] width 325 height 9
drag, startPoint x: 221, startPoint y: 206, endPoint x: 159, endPoint y: 209, distance: 62.7
click at [159, 209] on div "Join Zoom Meeting tomorrow 10am-12pm https://zoom.us/j/99626958478?pwd=fC52Fg6h…" at bounding box center [290, 182] width 342 height 80
click at [457, 284] on input "Save" at bounding box center [456, 279] width 26 height 14
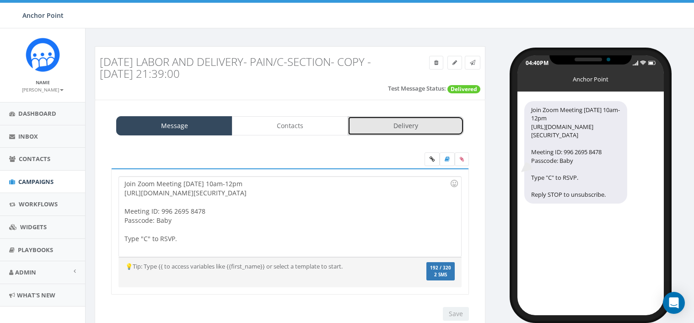
click at [405, 127] on link "Delivery" at bounding box center [406, 125] width 116 height 19
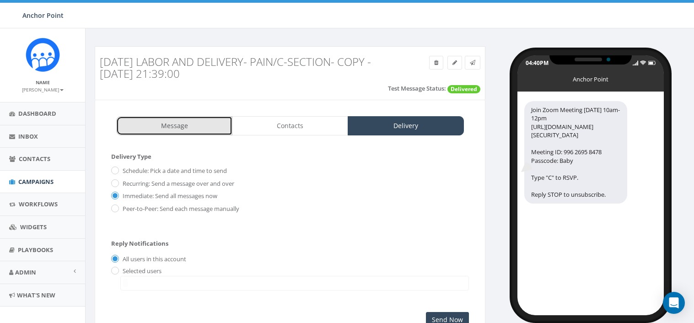
click at [170, 120] on link "Message" at bounding box center [174, 125] width 116 height 19
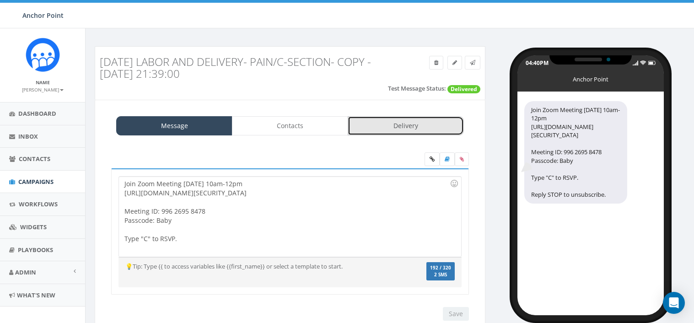
click at [409, 126] on link "Delivery" at bounding box center [406, 125] width 116 height 19
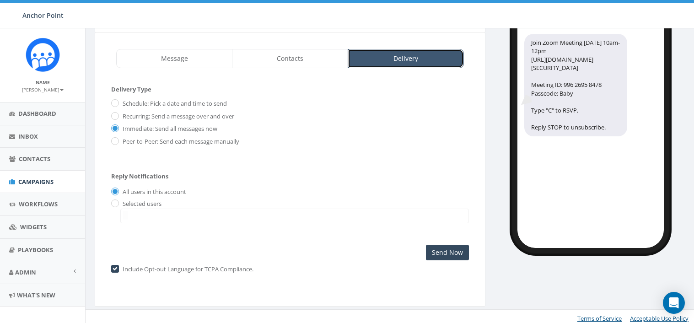
scroll to position [71, 0]
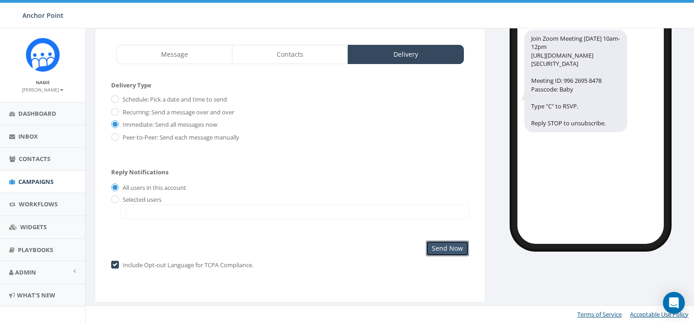
click at [459, 251] on input "Send Now" at bounding box center [447, 249] width 43 height 16
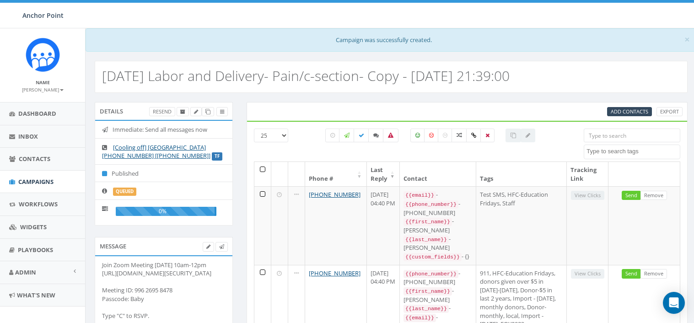
select select
